Goal: Task Accomplishment & Management: Manage account settings

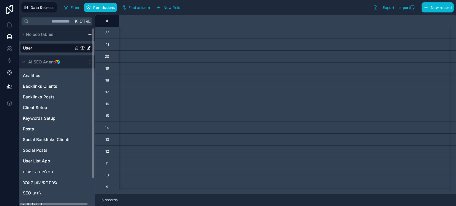
scroll to position [0, 524]
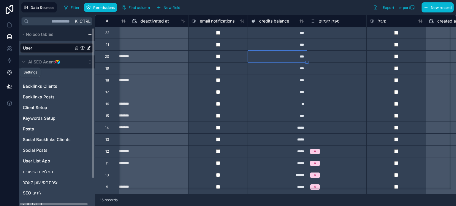
click at [9, 74] on icon at bounding box center [10, 72] width 6 height 6
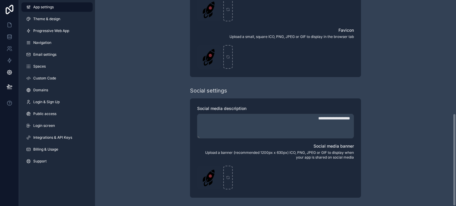
scroll to position [253, 0]
click at [49, 23] on link "Theme & design" at bounding box center [56, 18] width 71 height 9
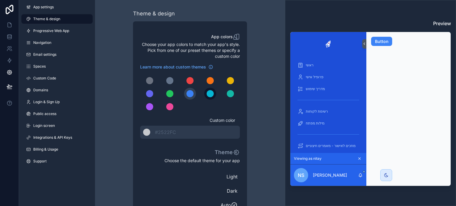
click at [211, 94] on div "scrollable content" at bounding box center [210, 93] width 7 height 7
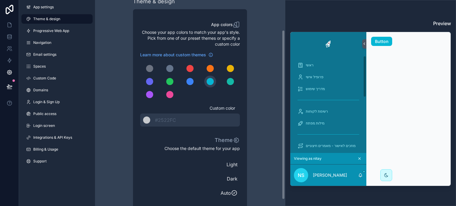
scroll to position [44, 0]
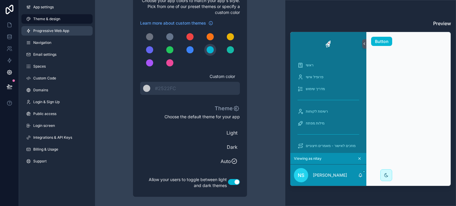
click at [50, 31] on span "Progressive Web App" at bounding box center [51, 30] width 36 height 5
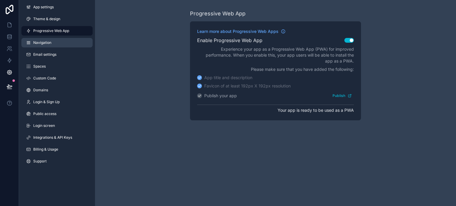
click at [42, 44] on span "Navigation" at bounding box center [42, 42] width 18 height 5
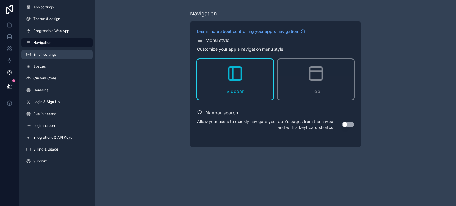
click at [41, 57] on span "Email settings" at bounding box center [44, 54] width 23 height 5
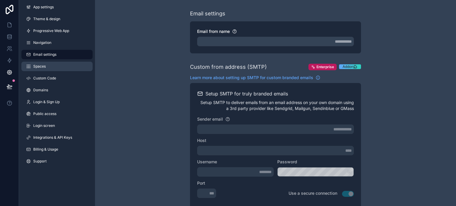
click at [42, 66] on span "Spaces" at bounding box center [39, 66] width 12 height 5
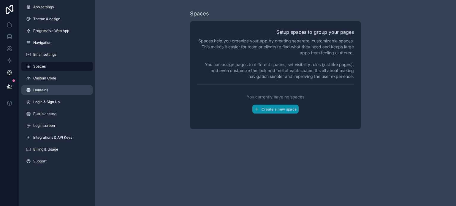
click at [51, 87] on link "Domains" at bounding box center [56, 89] width 71 height 9
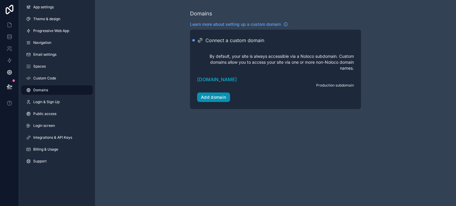
click at [216, 98] on div "Add domain" at bounding box center [213, 97] width 25 height 5
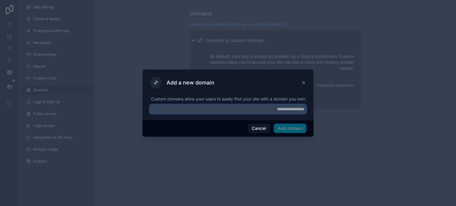
click at [272, 113] on input "text" at bounding box center [228, 108] width 157 height 9
click at [196, 114] on input "text" at bounding box center [228, 108] width 157 height 9
paste input "**********"
drag, startPoint x: 291, startPoint y: 134, endPoint x: 282, endPoint y: 120, distance: 16.6
click at [290, 133] on span "Add domain" at bounding box center [290, 128] width 33 height 9
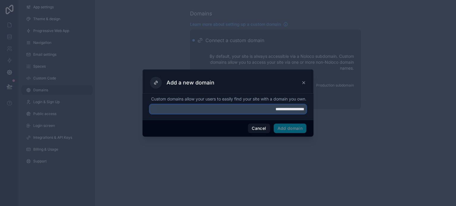
drag, startPoint x: 278, startPoint y: 113, endPoint x: 262, endPoint y: 115, distance: 15.5
click at [262, 114] on input "**********" at bounding box center [228, 108] width 157 height 9
click at [303, 113] on input "**********" at bounding box center [228, 108] width 157 height 9
click at [304, 113] on input "**********" at bounding box center [228, 108] width 157 height 9
click at [272, 113] on input "**********" at bounding box center [228, 108] width 157 height 9
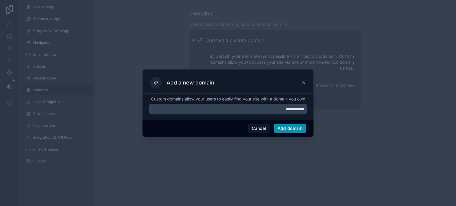
type input "**********"
click at [291, 132] on button "Add domain" at bounding box center [290, 128] width 33 height 9
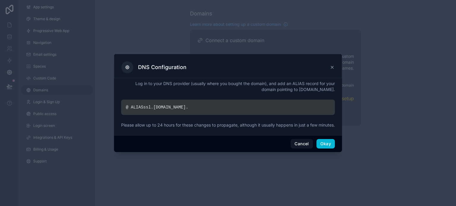
click at [131, 105] on div "@ ALIAS ssl. [DOMAIN_NAME] ." at bounding box center [228, 107] width 214 height 15
click at [127, 104] on div "@ ALIAS ssl. [DOMAIN_NAME] ." at bounding box center [228, 107] width 214 height 15
copy div "@ ALIAS ssl. [DOMAIN_NAME] ."
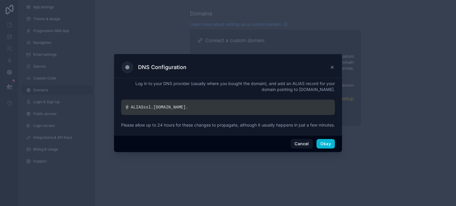
click at [127, 83] on p "Log in to your DNS provider (usually where you bought the domain), and add an A…" at bounding box center [228, 87] width 214 height 12
click at [326, 147] on button "Okay" at bounding box center [325, 143] width 18 height 9
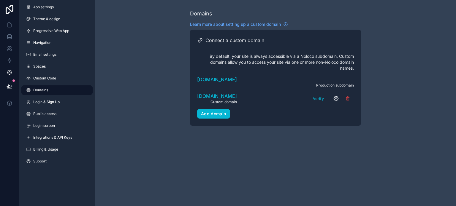
click at [334, 99] on icon "scrollable content" at bounding box center [336, 98] width 4 height 4
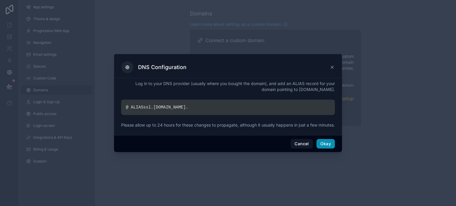
click at [322, 149] on button "Okay" at bounding box center [325, 143] width 18 height 9
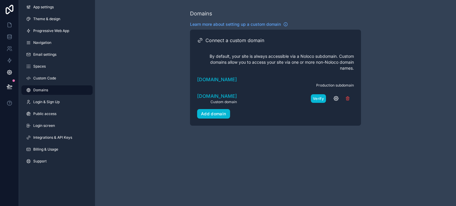
click at [321, 98] on button "Verify" at bounding box center [318, 98] width 15 height 9
click at [44, 16] on link "Theme & design" at bounding box center [56, 18] width 71 height 9
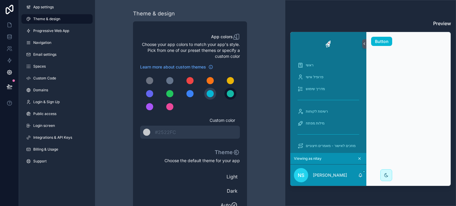
click at [227, 95] on div "scrollable content" at bounding box center [230, 93] width 7 height 7
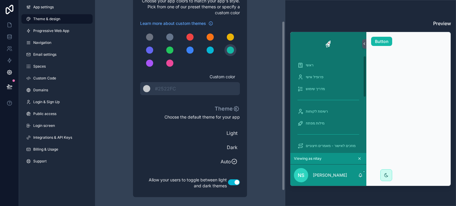
scroll to position [44, 0]
click at [232, 150] on span "Dark" at bounding box center [189, 147] width 95 height 7
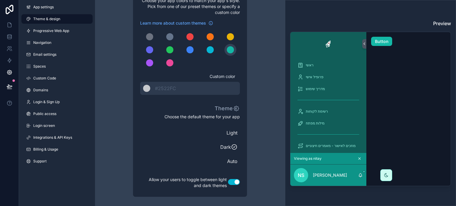
click at [230, 135] on span "Light" at bounding box center [189, 132] width 95 height 7
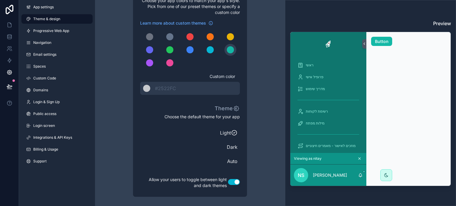
click at [236, 148] on span "Dark" at bounding box center [189, 147] width 95 height 7
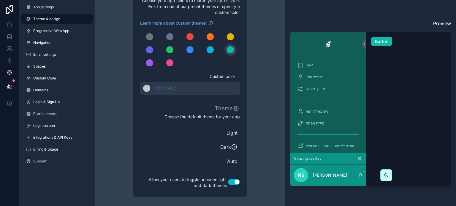
click at [233, 161] on span "Auto" at bounding box center [189, 161] width 95 height 7
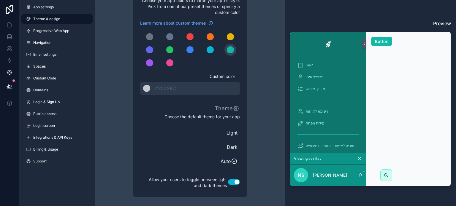
click at [229, 133] on span "Light" at bounding box center [189, 132] width 95 height 7
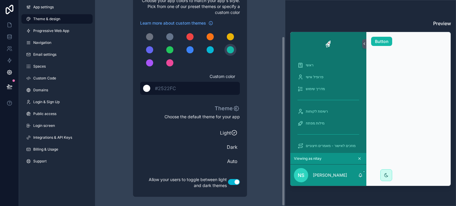
click at [170, 88] on span "#2522FC" at bounding box center [165, 88] width 21 height 6
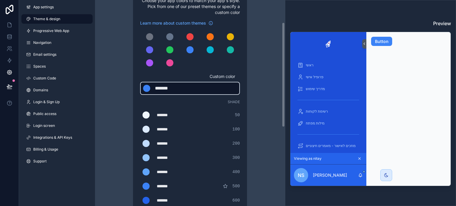
click at [172, 88] on div "*******" at bounding box center [170, 88] width 30 height 7
type div "*******"
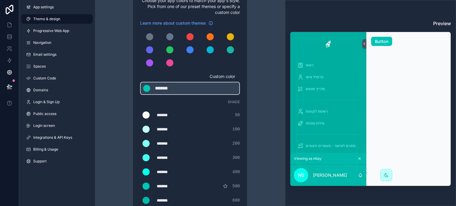
click at [242, 63] on div "App colors Choose your app colors to match your app's style. Pick from one of o…" at bounding box center [190, 164] width 114 height 374
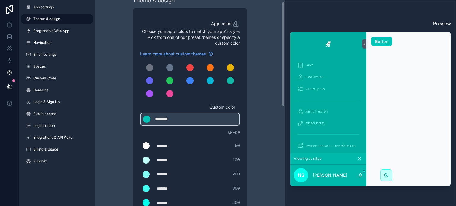
scroll to position [0, 0]
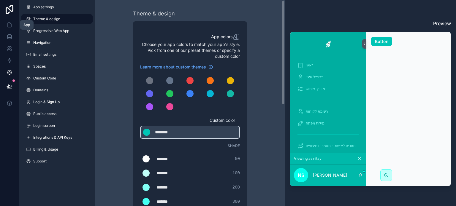
drag, startPoint x: 8, startPoint y: 25, endPoint x: 19, endPoint y: 26, distance: 11.0
click at [8, 24] on icon at bounding box center [10, 25] width 4 height 4
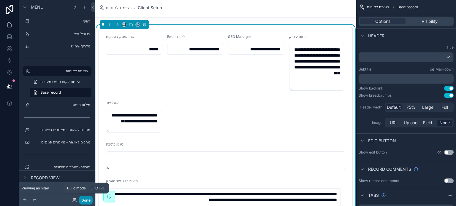
click at [86, 200] on button "Done" at bounding box center [85, 200] width 13 height 9
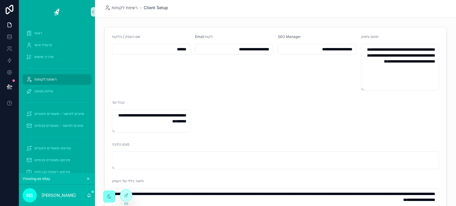
click at [108, 195] on icon "scrollable content" at bounding box center [109, 196] width 5 height 5
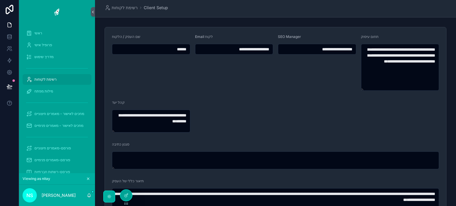
click at [109, 197] on icon "scrollable content" at bounding box center [108, 196] width 1 height 1
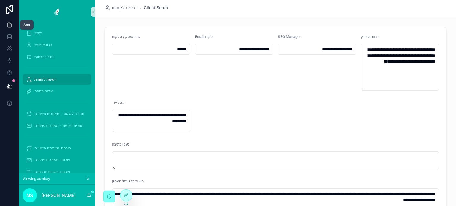
click at [6, 24] on link at bounding box center [9, 25] width 19 height 12
click at [11, 75] on icon at bounding box center [10, 72] width 6 height 6
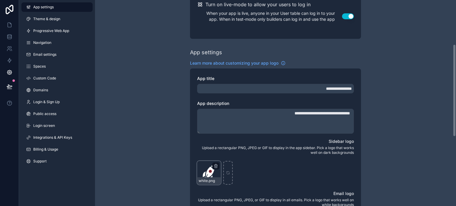
scroll to position [148, 0]
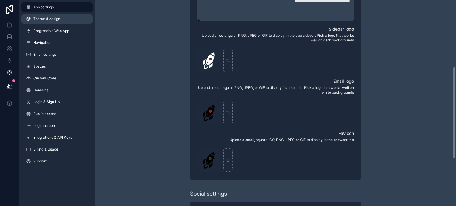
click at [41, 18] on span "Theme & design" at bounding box center [46, 19] width 27 height 5
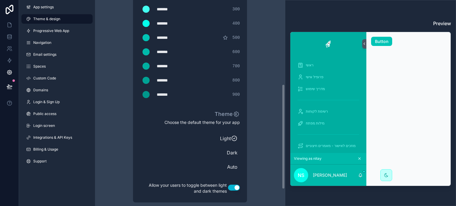
scroll to position [198, 0]
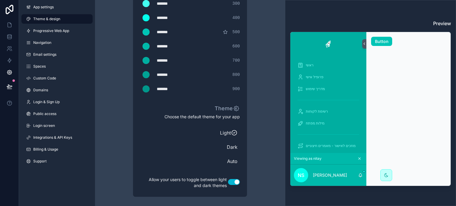
click at [232, 146] on span "Dark" at bounding box center [189, 147] width 95 height 7
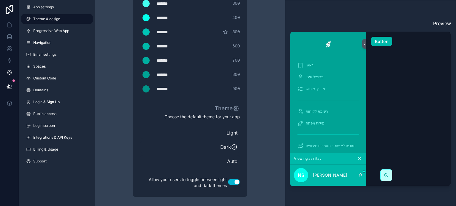
click at [376, 42] on button "Button" at bounding box center [381, 41] width 21 height 9
click at [8, 26] on icon at bounding box center [10, 25] width 6 height 6
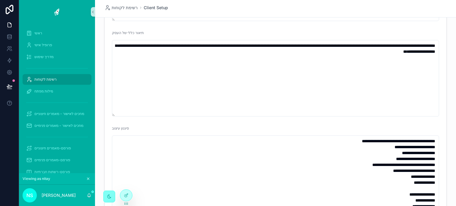
click at [112, 196] on div "scrollable content" at bounding box center [109, 197] width 12 height 12
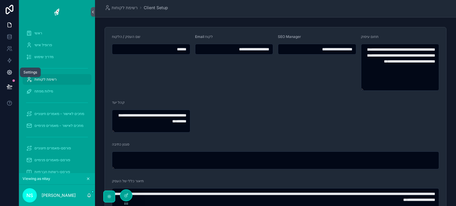
click at [9, 72] on icon at bounding box center [10, 72] width 6 height 6
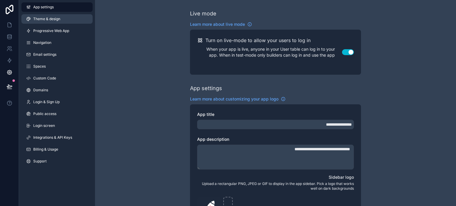
click at [57, 20] on span "Theme & design" at bounding box center [46, 19] width 27 height 5
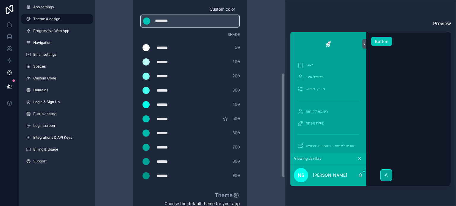
scroll to position [109, 0]
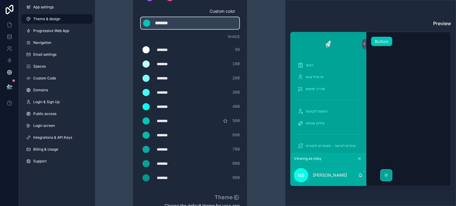
click at [154, 94] on div "******* ******* #43fff1 300" at bounding box center [190, 93] width 100 height 12
click at [148, 93] on div "scrollable content" at bounding box center [145, 92] width 7 height 7
click at [140, 93] on input "*******" at bounding box center [140, 93] width 0 height 0
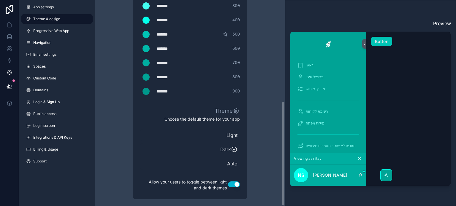
scroll to position [198, 0]
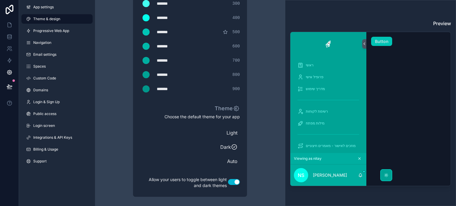
click at [162, 89] on div "*******" at bounding box center [172, 89] width 30 height 6
type div "*******"
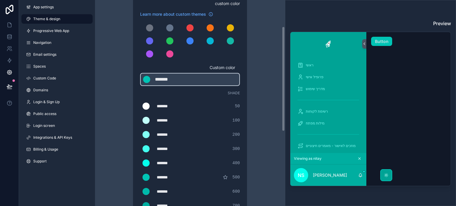
scroll to position [50, 0]
